Goal: Find specific page/section: Find specific page/section

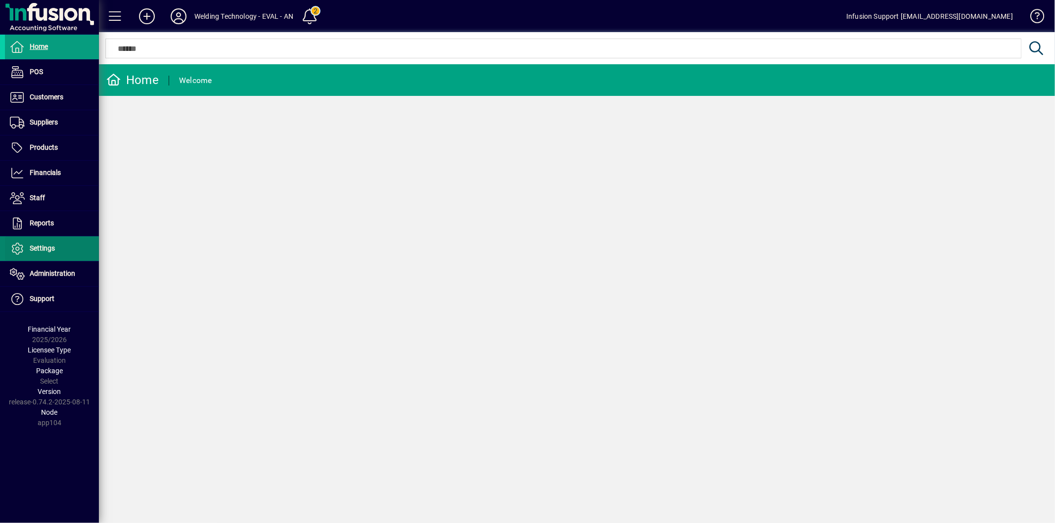
click at [63, 256] on span at bounding box center [52, 249] width 94 height 24
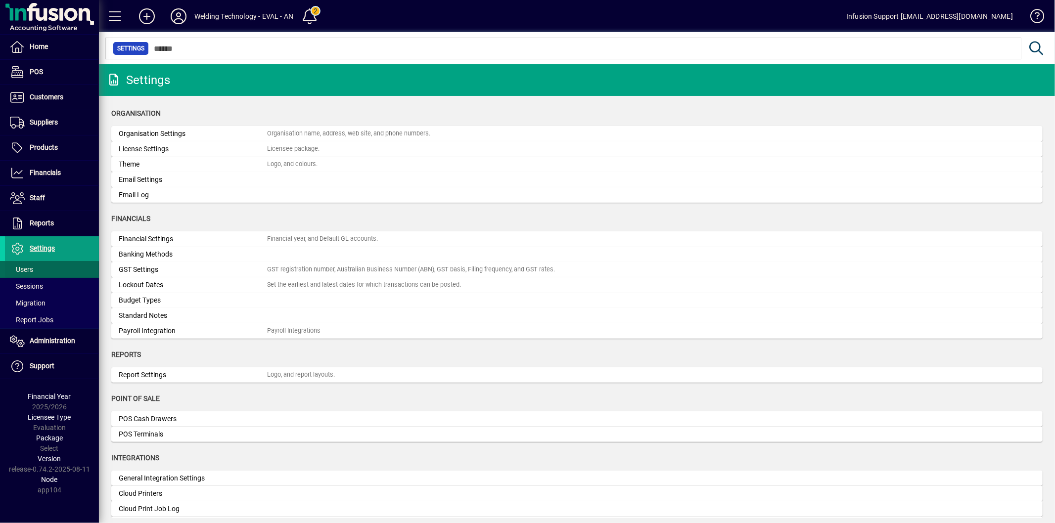
click at [31, 266] on span "Users" at bounding box center [21, 270] width 23 height 8
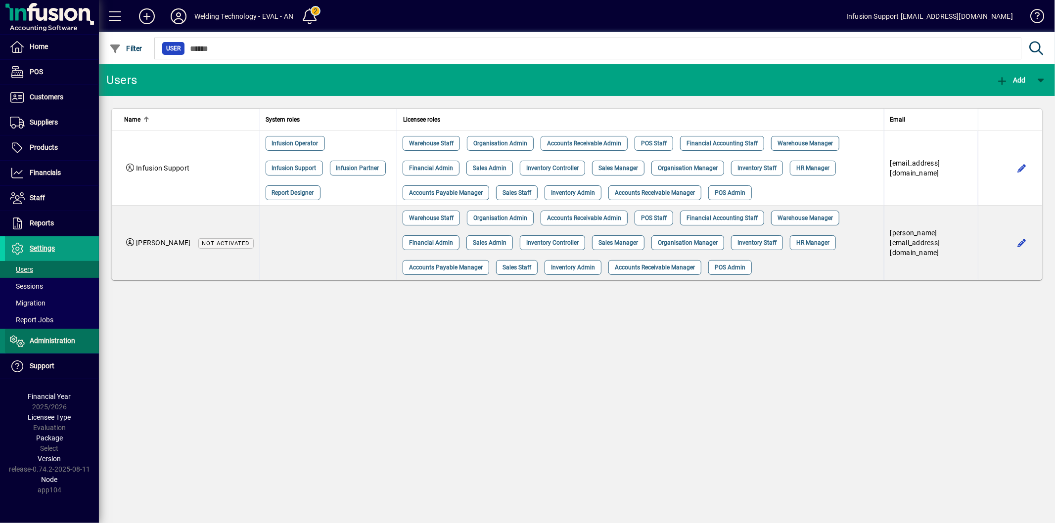
click at [58, 337] on span "Administration" at bounding box center [53, 341] width 46 height 8
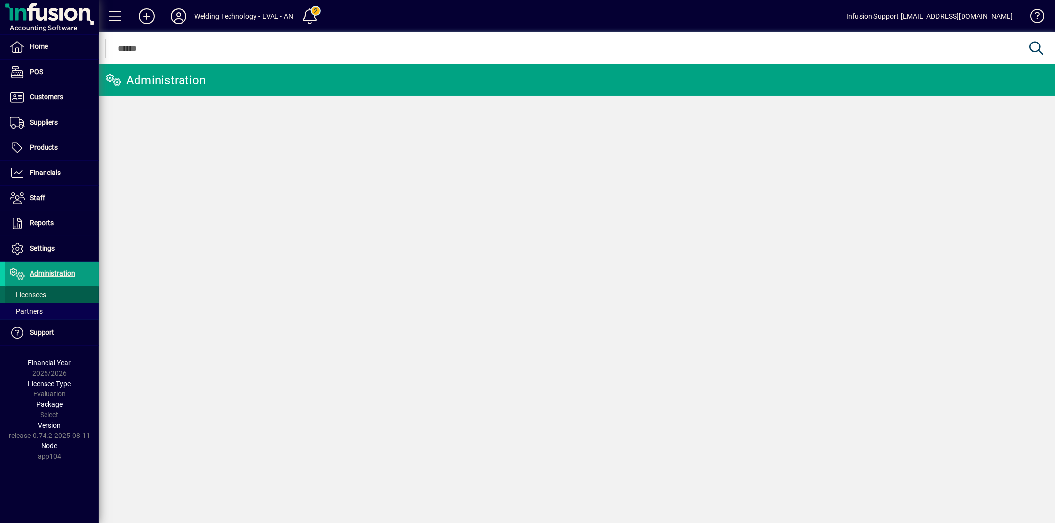
click at [50, 294] on span at bounding box center [52, 295] width 94 height 24
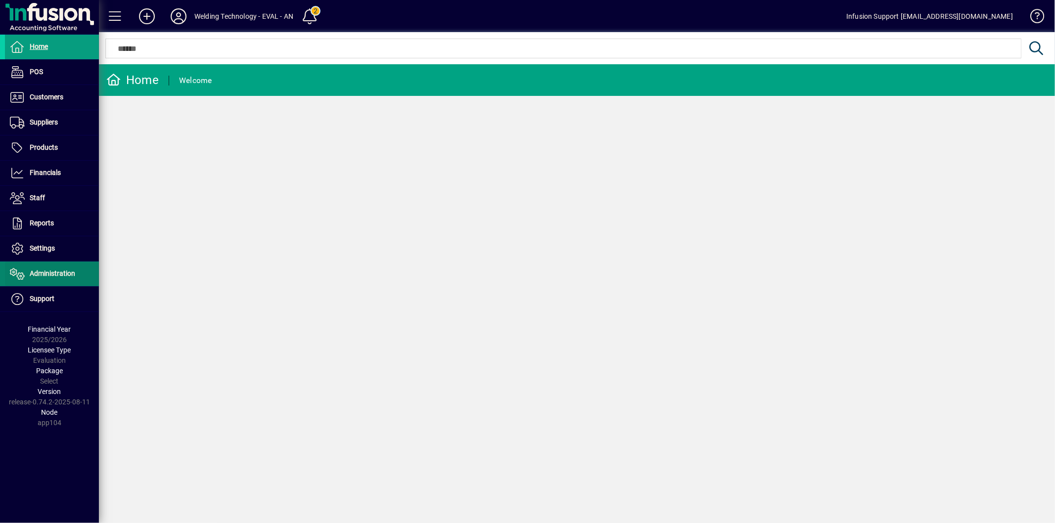
click at [31, 273] on span "Administration" at bounding box center [53, 274] width 46 height 8
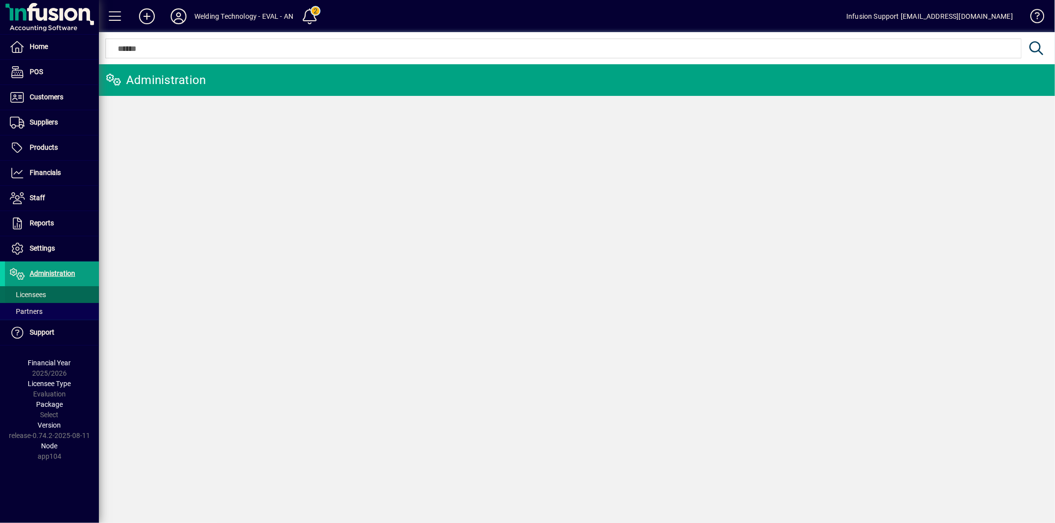
click at [35, 288] on li "Administration Licensees Partners" at bounding box center [49, 291] width 99 height 59
click at [33, 296] on span "Licensees" at bounding box center [28, 295] width 36 height 8
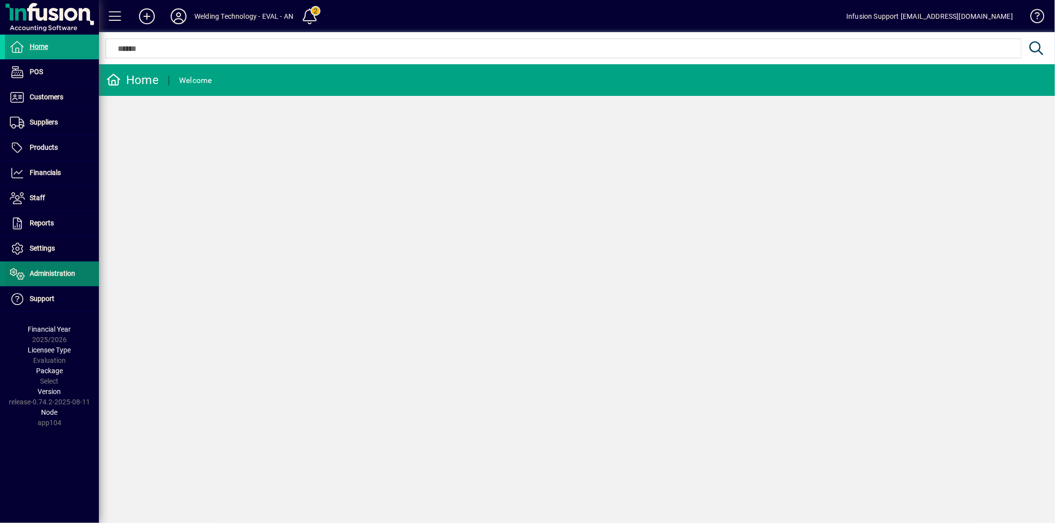
click at [53, 271] on span "Administration" at bounding box center [53, 274] width 46 height 8
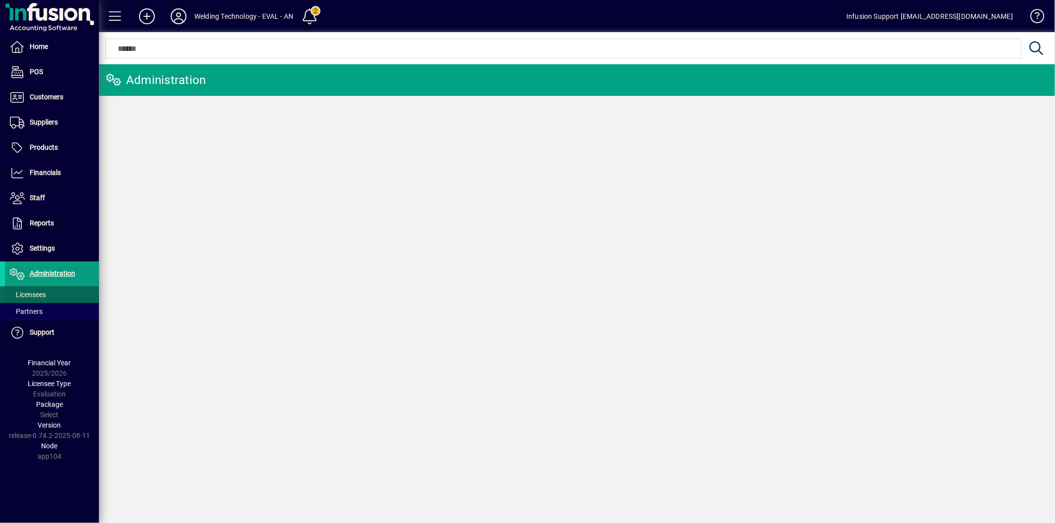
click at [44, 290] on span "Licensees" at bounding box center [25, 295] width 41 height 10
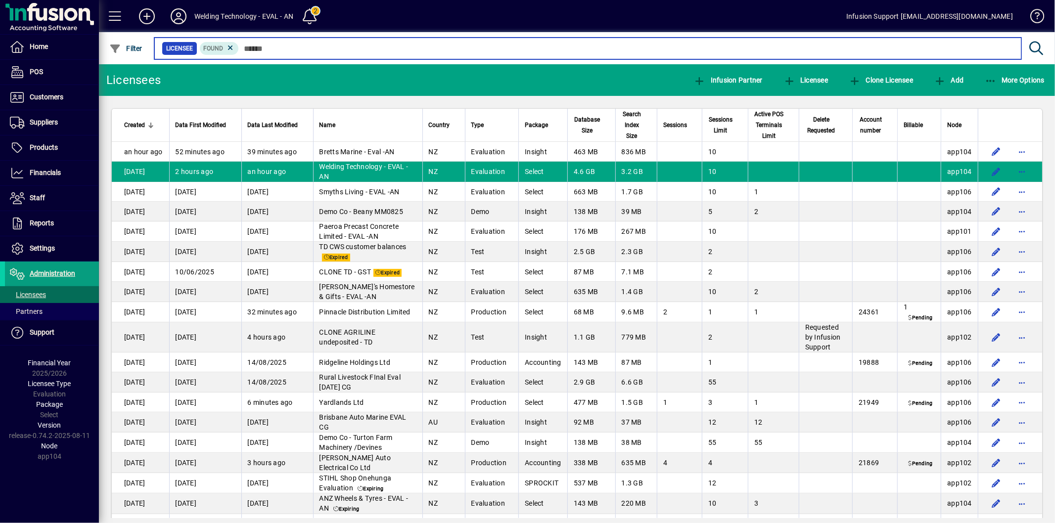
click at [287, 47] on input "text" at bounding box center [626, 49] width 775 height 14
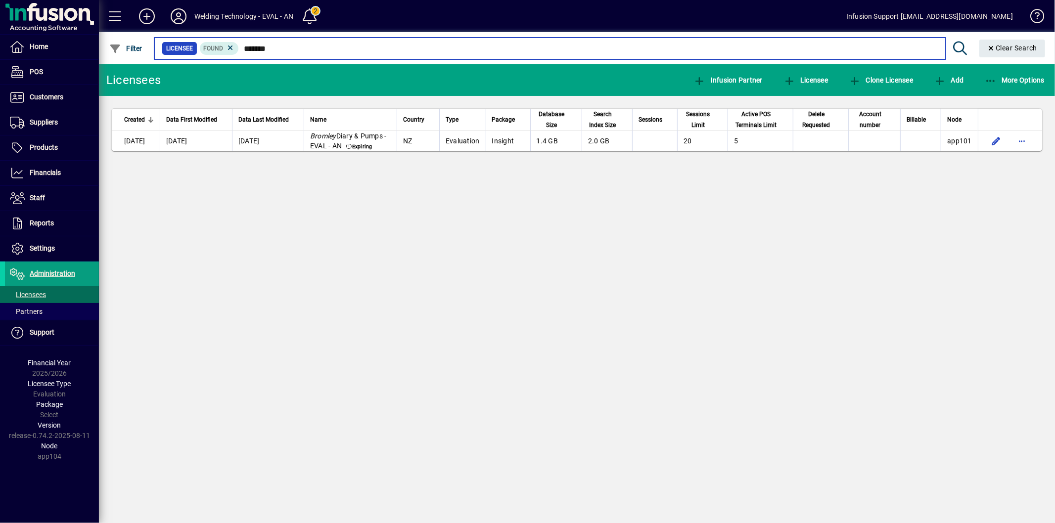
click at [300, 52] on input "*******" at bounding box center [588, 49] width 698 height 14
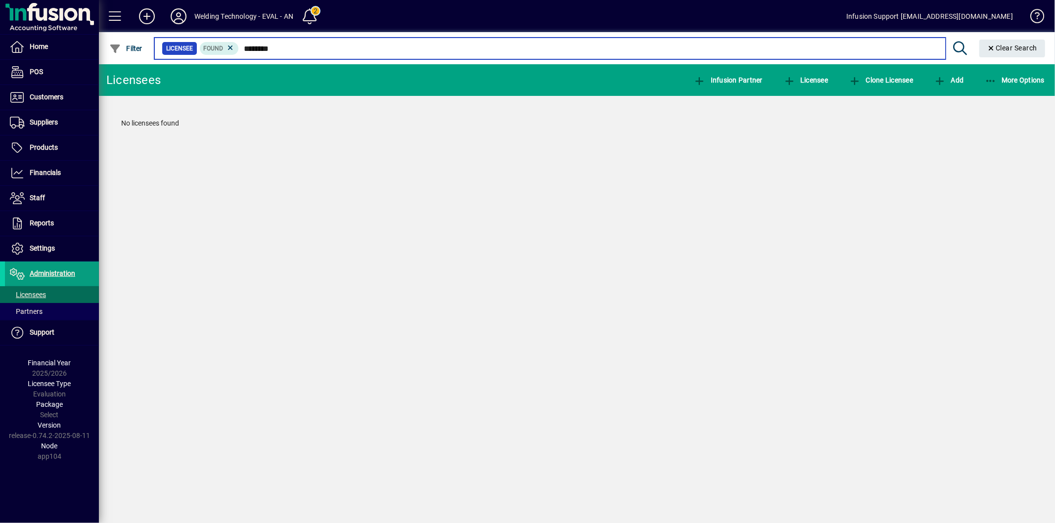
type input "********"
